Goal: Find specific page/section: Find specific page/section

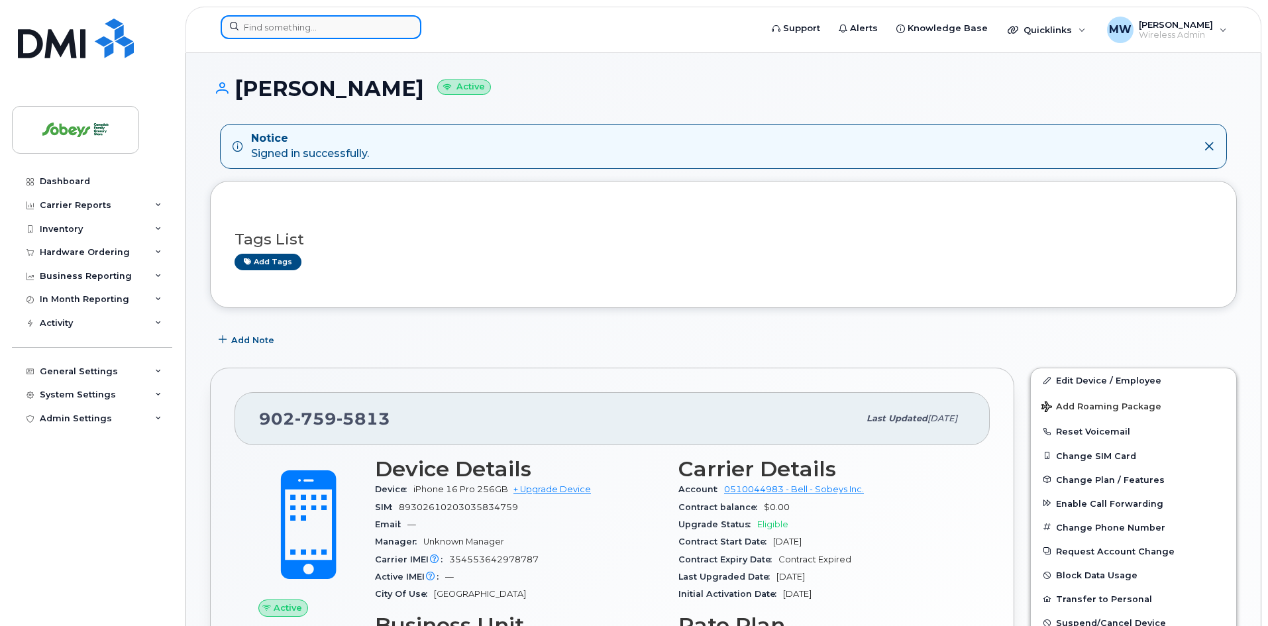
click at [285, 30] on input at bounding box center [321, 27] width 201 height 24
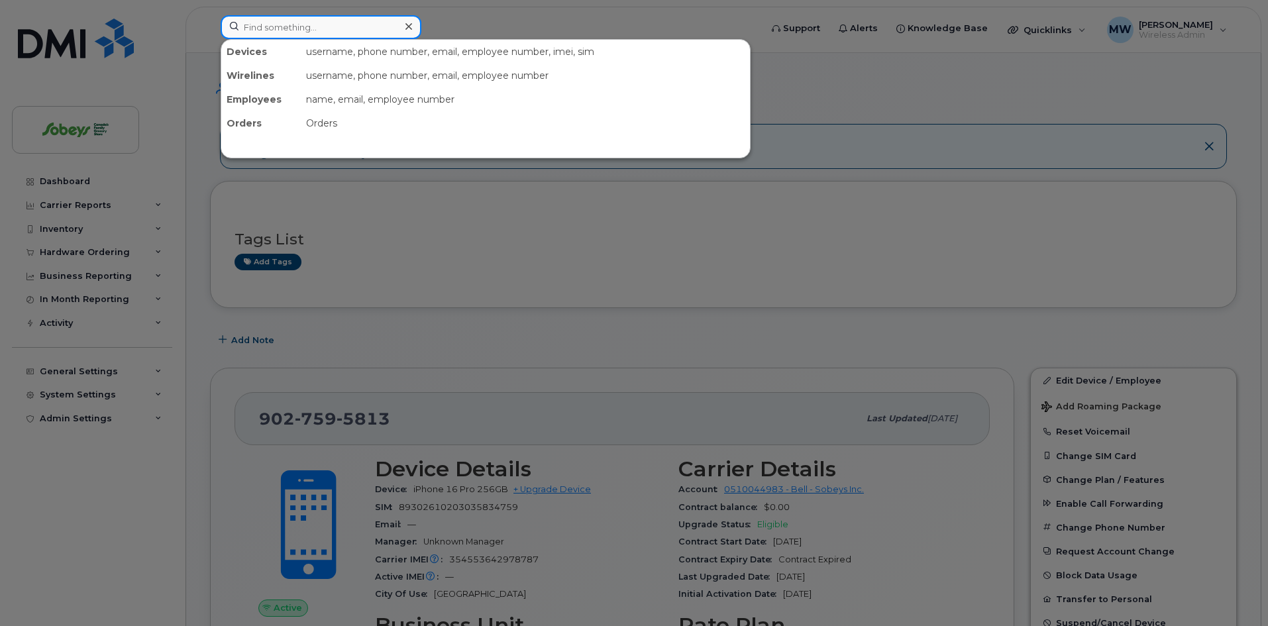
paste input "[PERSON_NAME]"
type input "[PERSON_NAME]"
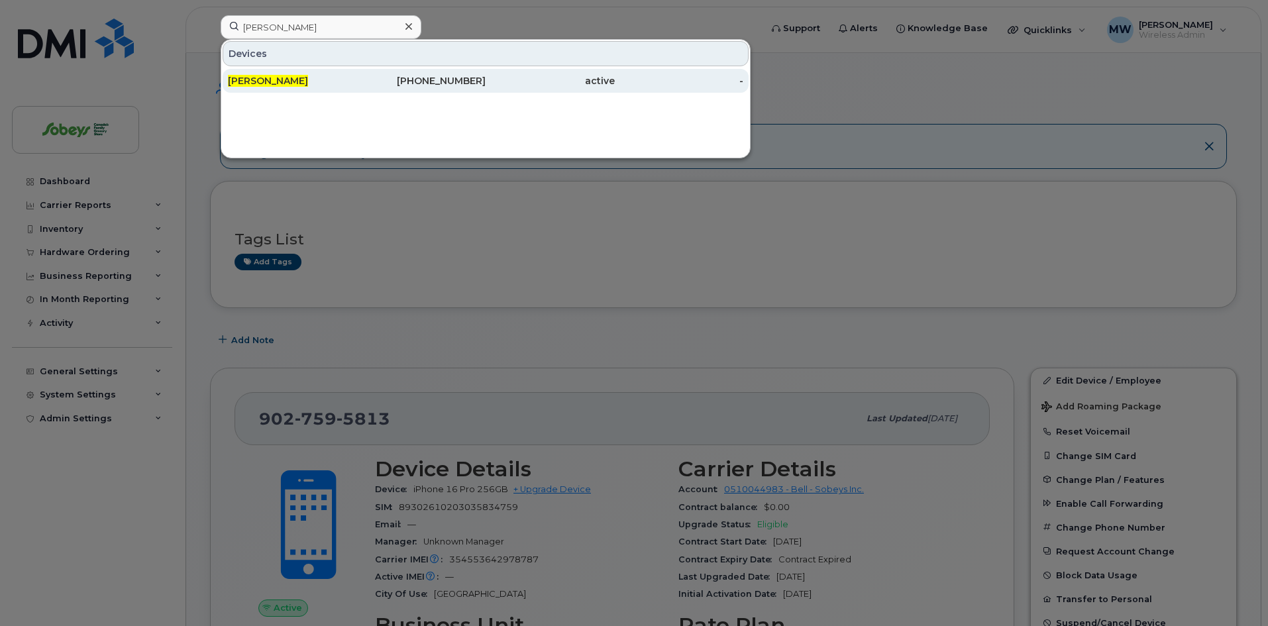
click at [260, 83] on span "[PERSON_NAME]" at bounding box center [268, 81] width 80 height 12
